Goal: Transaction & Acquisition: Subscribe to service/newsletter

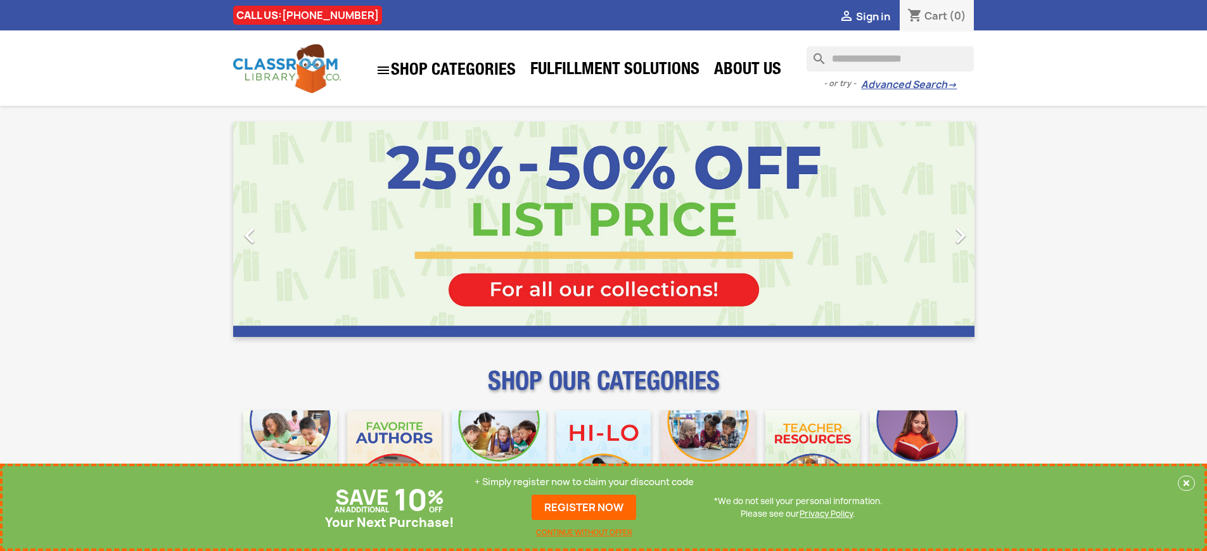
click at [584, 482] on p "+ Simply register now to claim your discount code" at bounding box center [583, 482] width 219 height 13
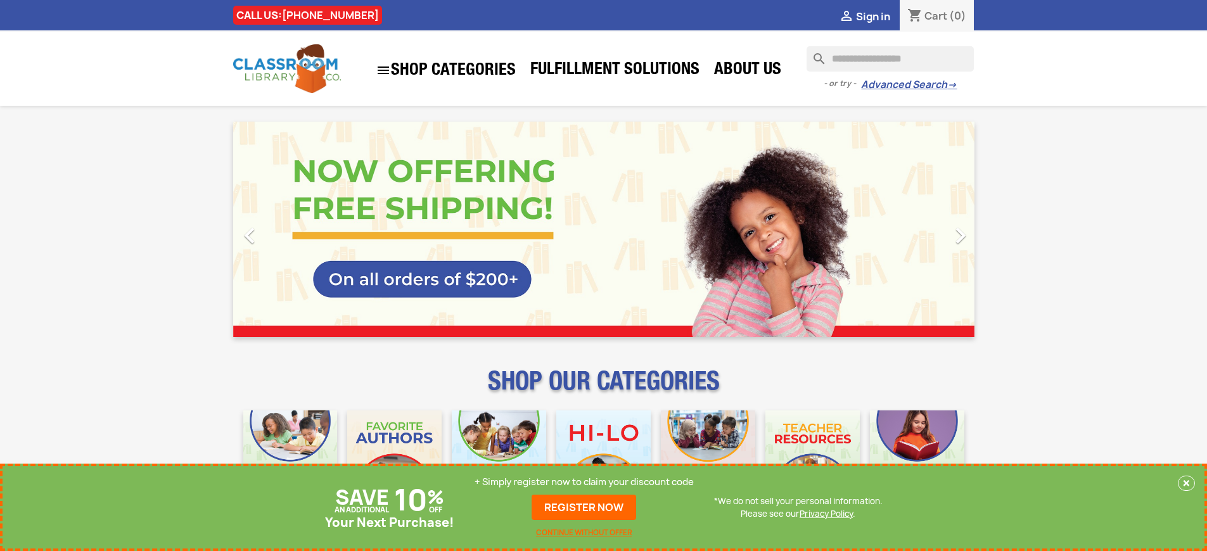
click at [584, 482] on p "+ Simply register now to claim your discount code" at bounding box center [583, 482] width 219 height 13
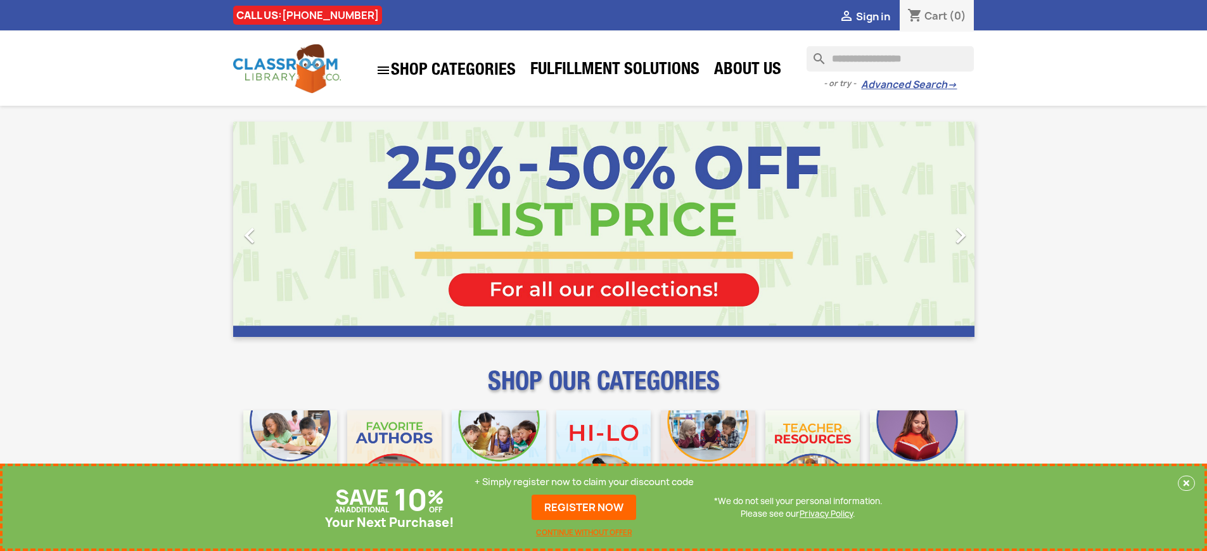
click at [584, 482] on p "+ Simply register now to claim your discount code" at bounding box center [583, 482] width 219 height 13
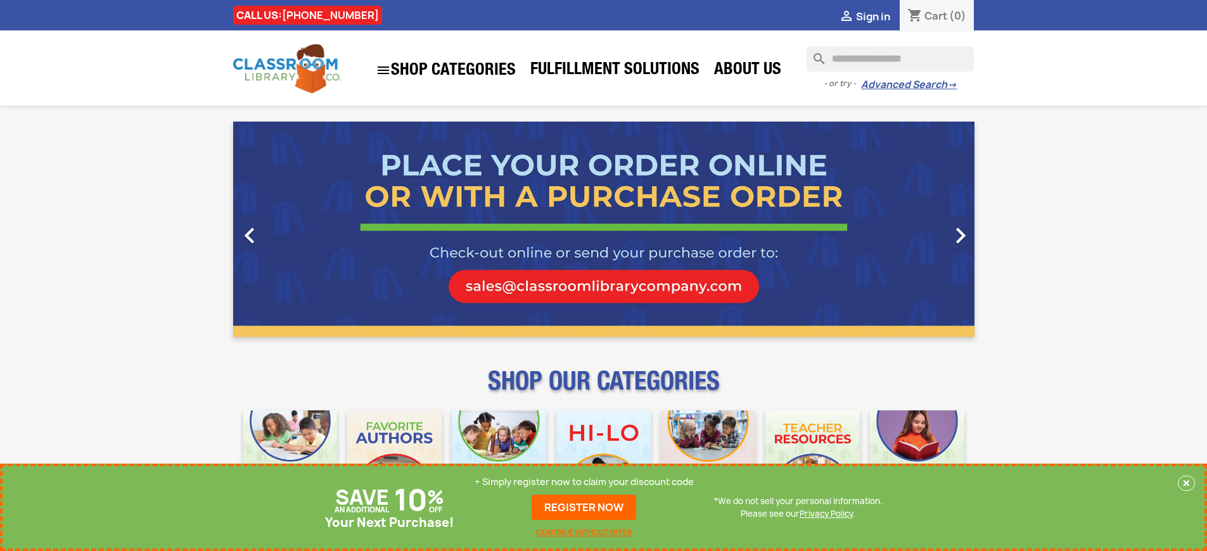
click at [584, 482] on p "+ Simply register now to claim your discount code" at bounding box center [583, 482] width 219 height 13
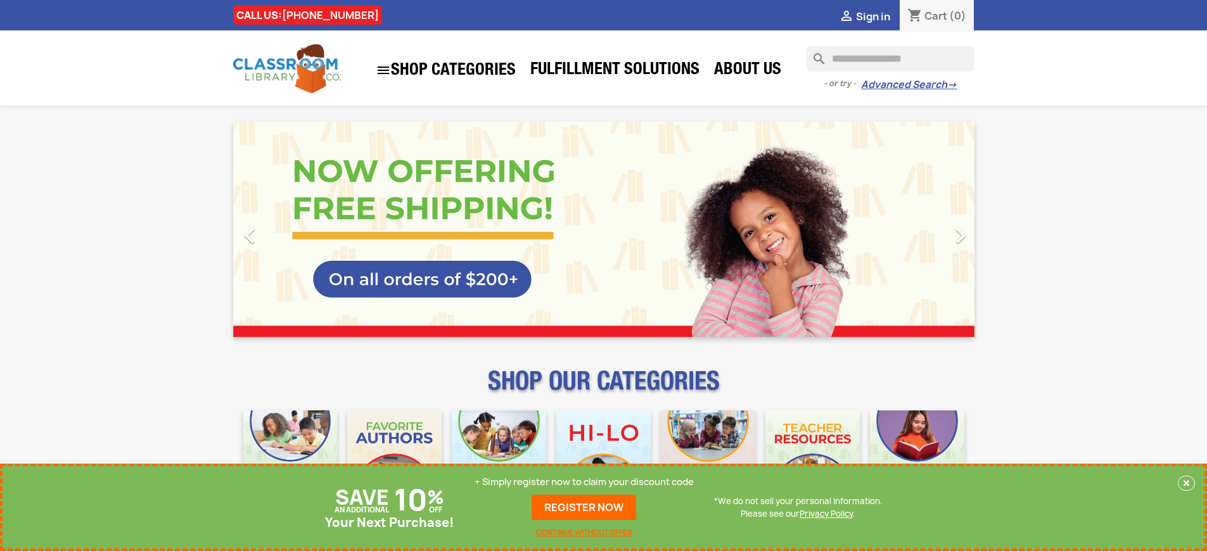
click at [584, 482] on p "+ Simply register now to claim your discount code" at bounding box center [583, 482] width 219 height 13
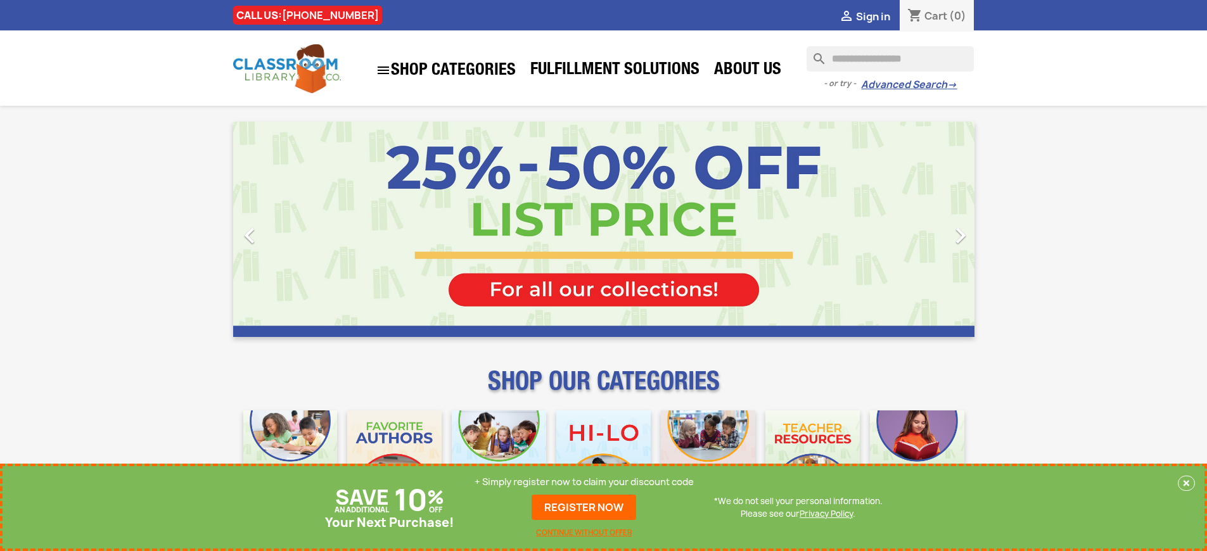
click at [584, 482] on p "+ Simply register now to claim your discount code" at bounding box center [583, 482] width 219 height 13
click at [584, 507] on link "REGISTER NOW" at bounding box center [583, 507] width 105 height 25
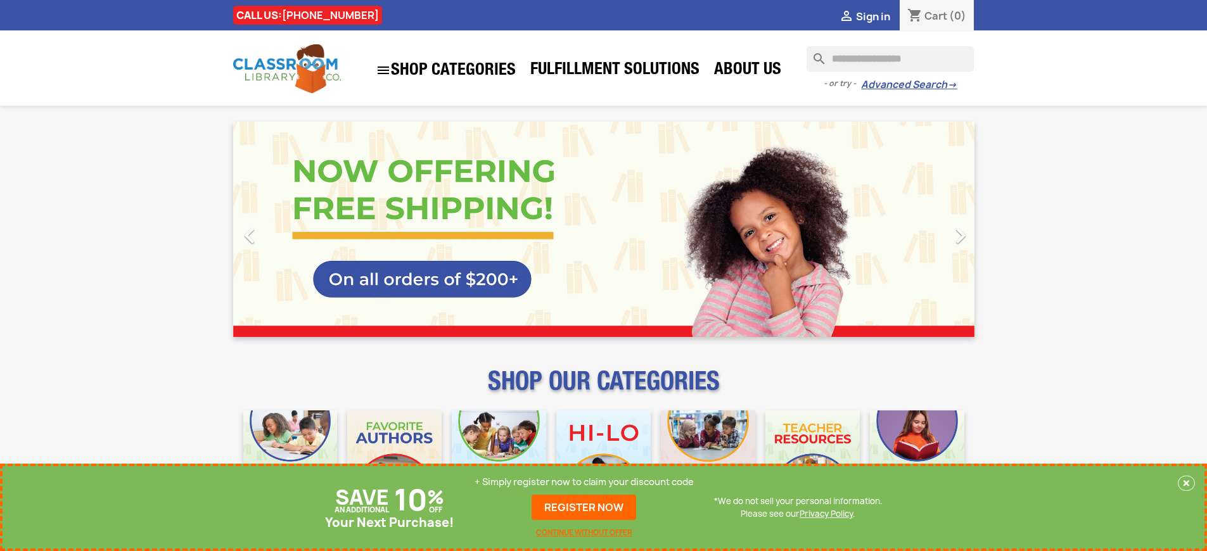
click at [584, 482] on p "+ Simply register now to claim your discount code" at bounding box center [583, 482] width 219 height 13
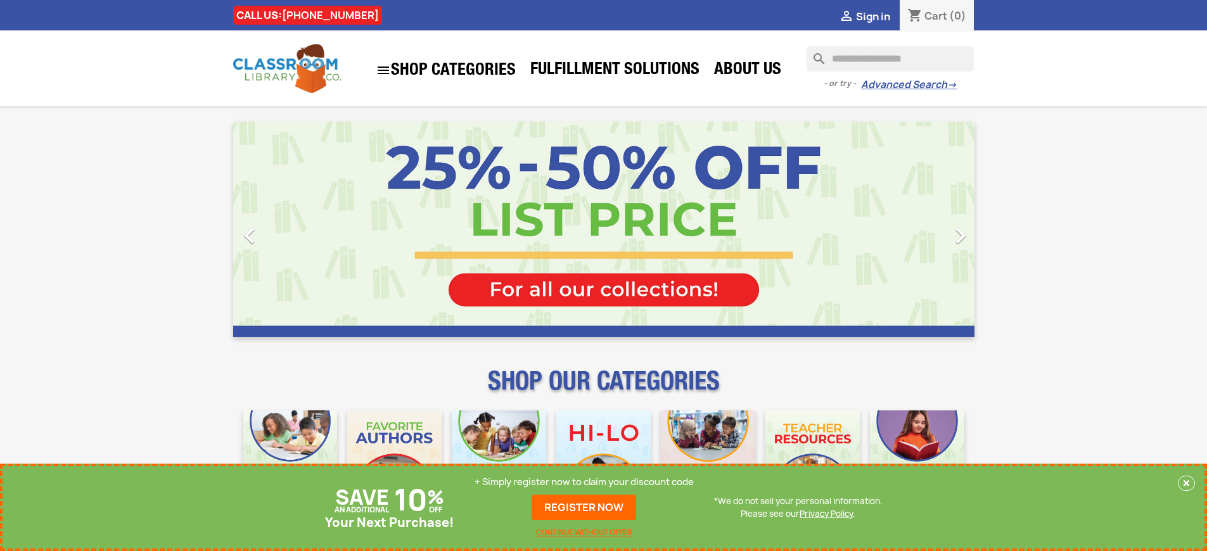
click at [584, 482] on p "+ Simply register now to claim your discount code" at bounding box center [583, 482] width 219 height 13
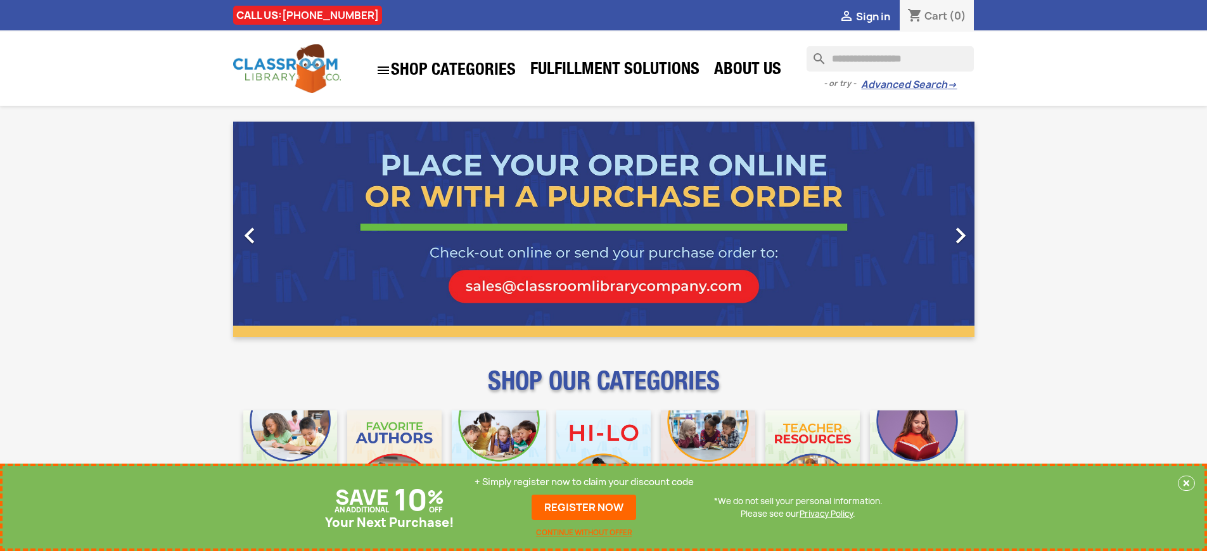
click at [584, 482] on p "+ Simply register now to claim your discount code" at bounding box center [583, 482] width 219 height 13
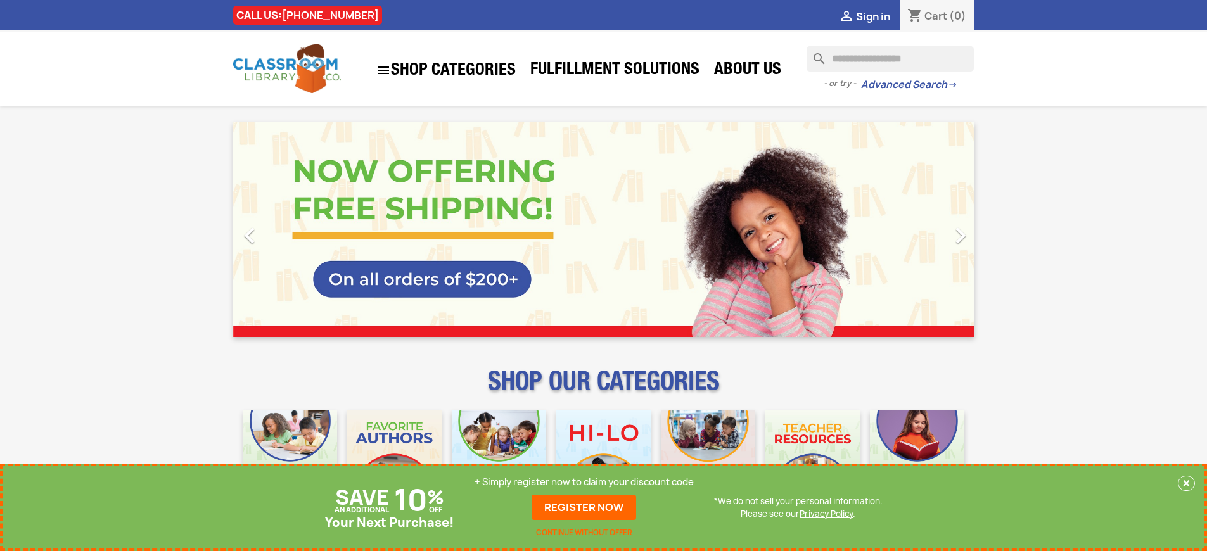
click at [584, 482] on p "+ Simply register now to claim your discount code" at bounding box center [583, 482] width 219 height 13
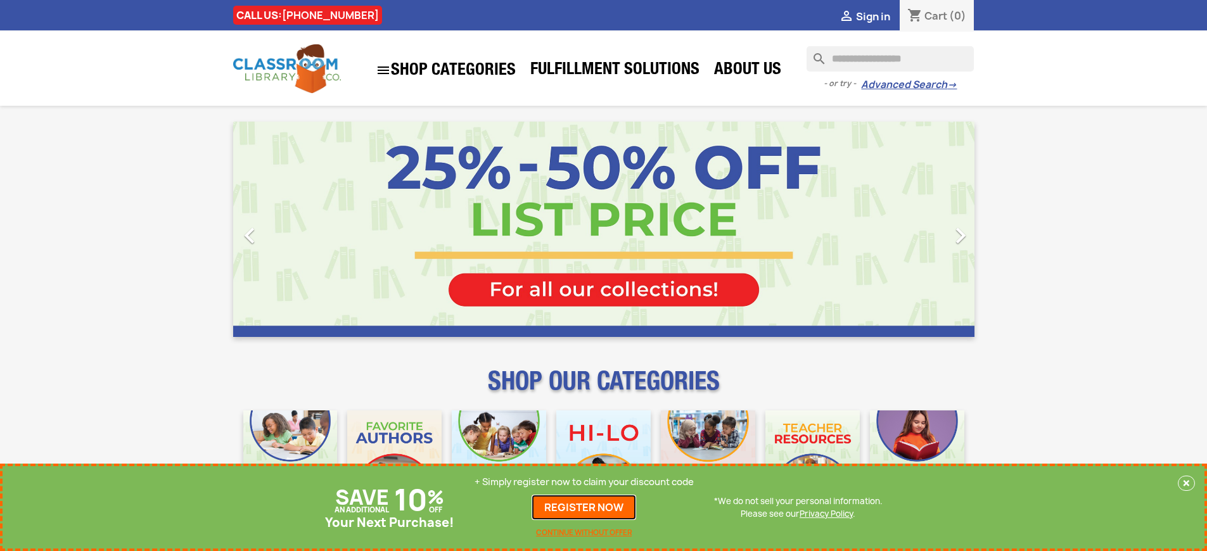
click at [584, 507] on link "REGISTER NOW" at bounding box center [583, 507] width 105 height 25
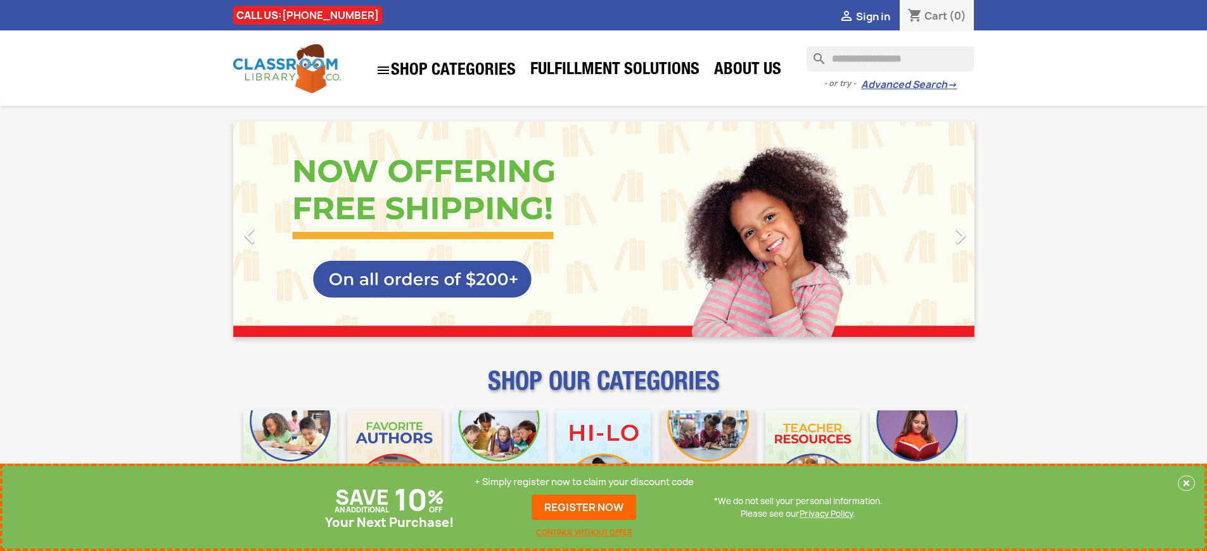
click at [584, 482] on p "+ Simply register now to claim your discount code" at bounding box center [583, 482] width 219 height 13
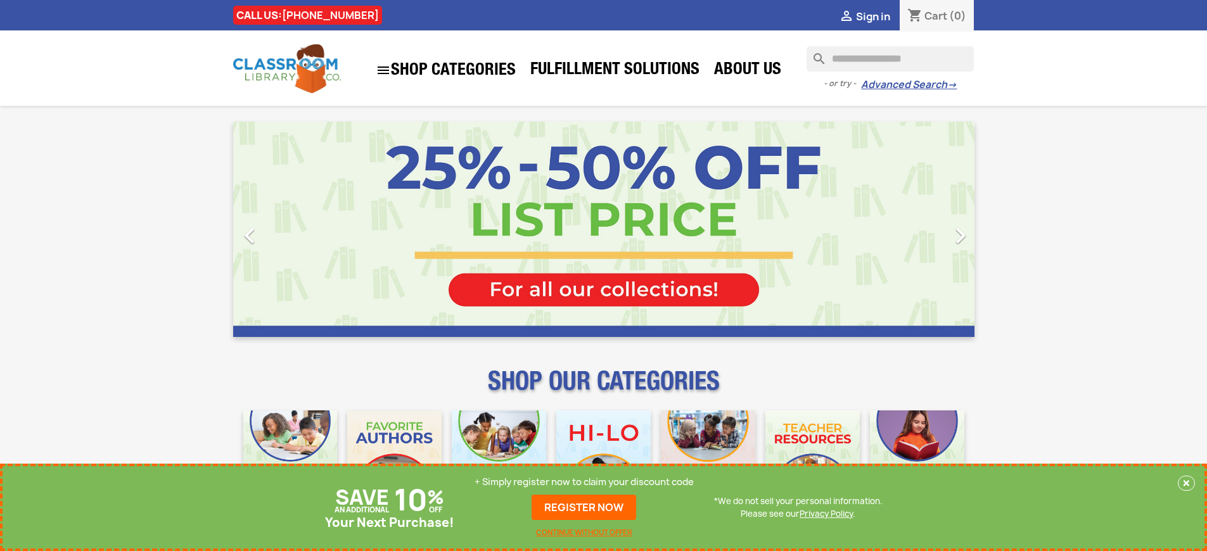
click at [584, 482] on p "+ Simply register now to claim your discount code" at bounding box center [583, 482] width 219 height 13
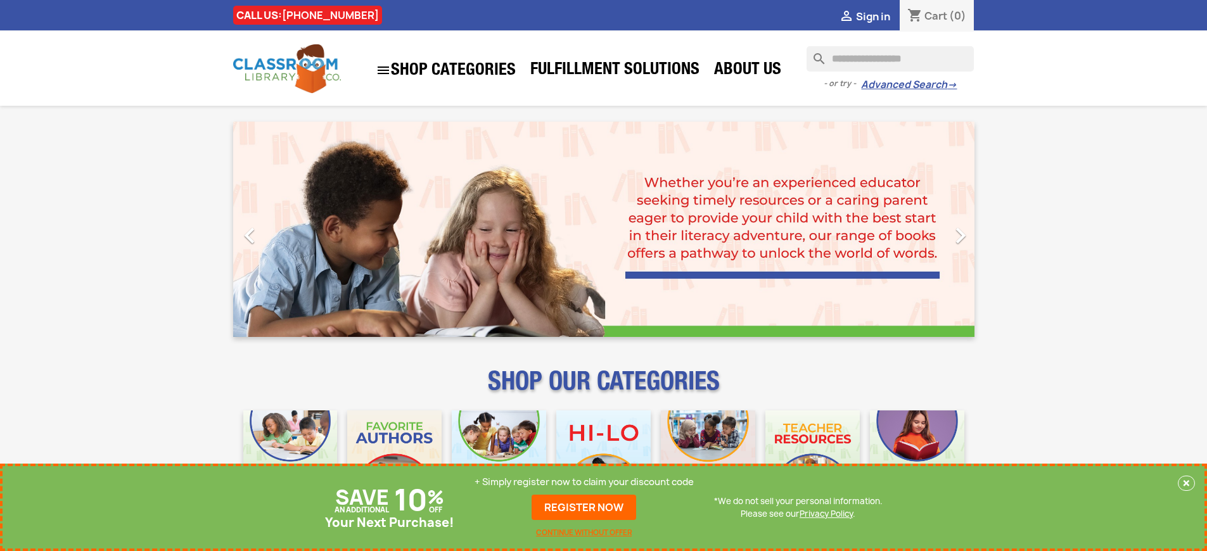
click at [584, 482] on p "+ Simply register now to claim your discount code" at bounding box center [583, 482] width 219 height 13
click at [584, 507] on link "REGISTER NOW" at bounding box center [583, 507] width 105 height 25
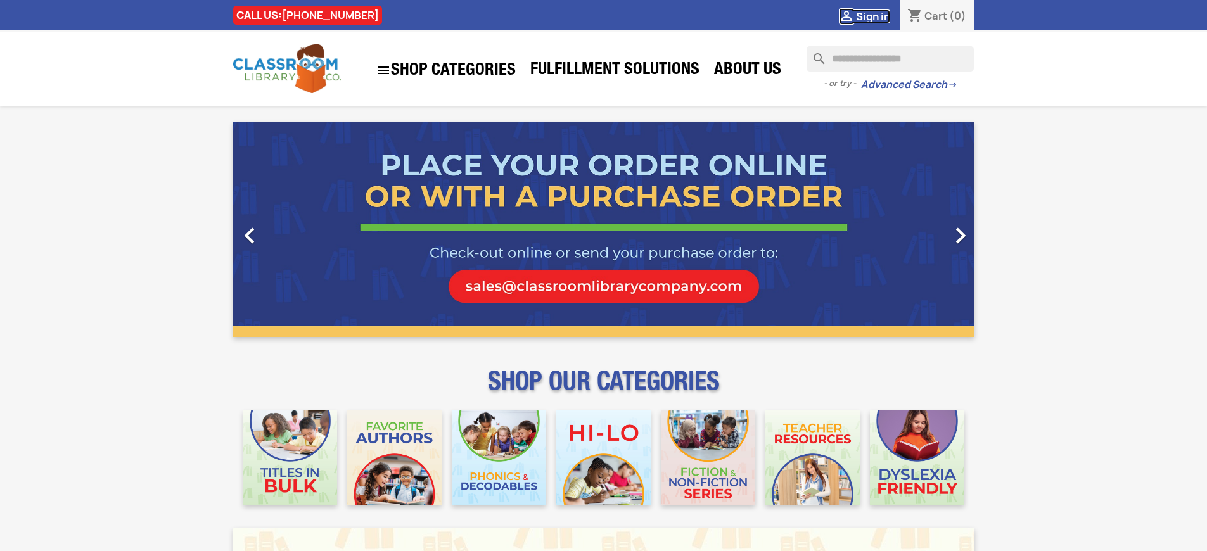
click at [872, 16] on span "Sign in" at bounding box center [873, 17] width 34 height 14
